Goal: Find specific page/section: Find specific page/section

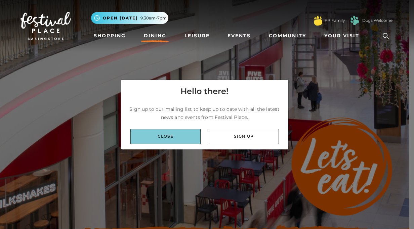
click at [157, 139] on link "Close" at bounding box center [166, 136] width 70 height 15
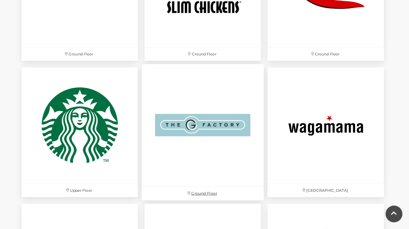
scroll to position [1884, 0]
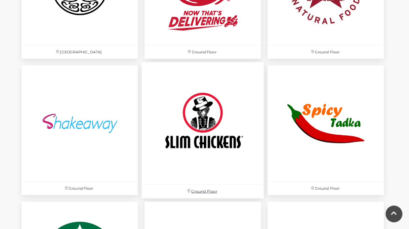
click at [184, 156] on img at bounding box center [203, 123] width 122 height 122
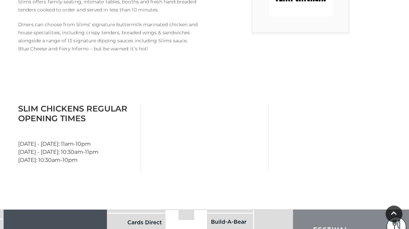
scroll to position [135, 0]
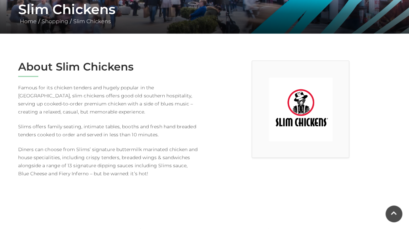
click at [314, 118] on img at bounding box center [301, 110] width 64 height 64
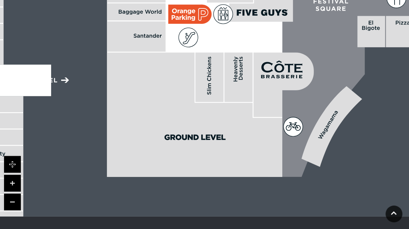
scroll to position [488, 0]
